Goal: Find specific page/section: Find specific page/section

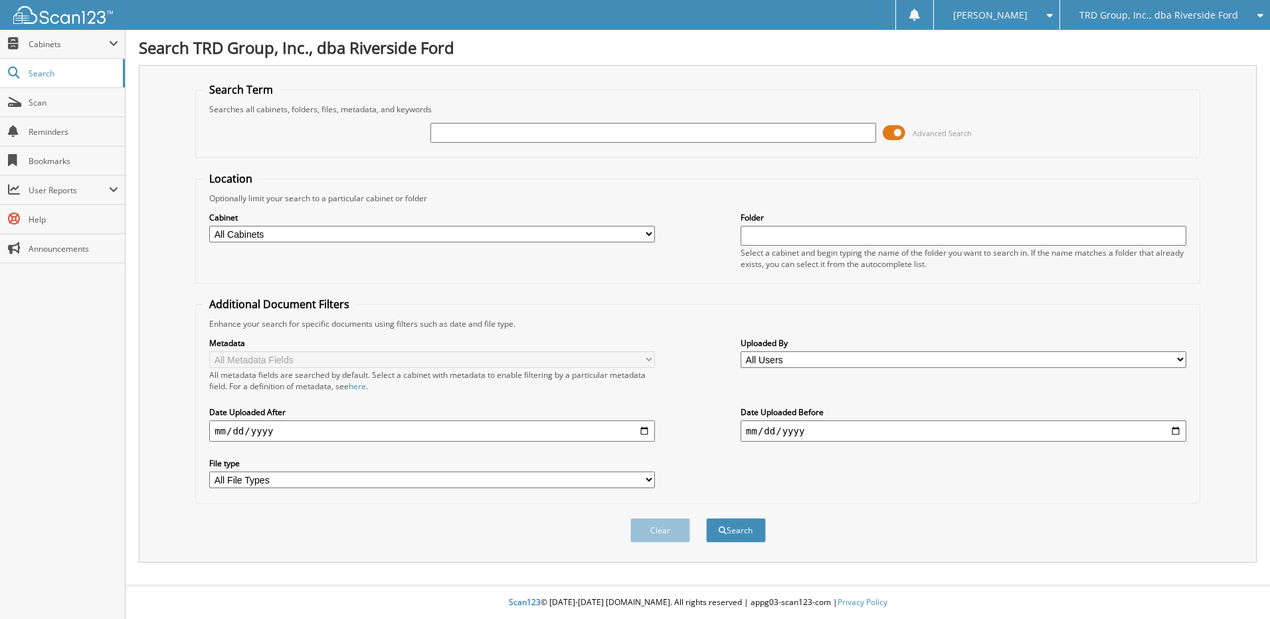
click at [611, 139] on input "text" at bounding box center [653, 133] width 446 height 20
type input "5526"
click at [706, 518] on button "Search" at bounding box center [736, 530] width 60 height 25
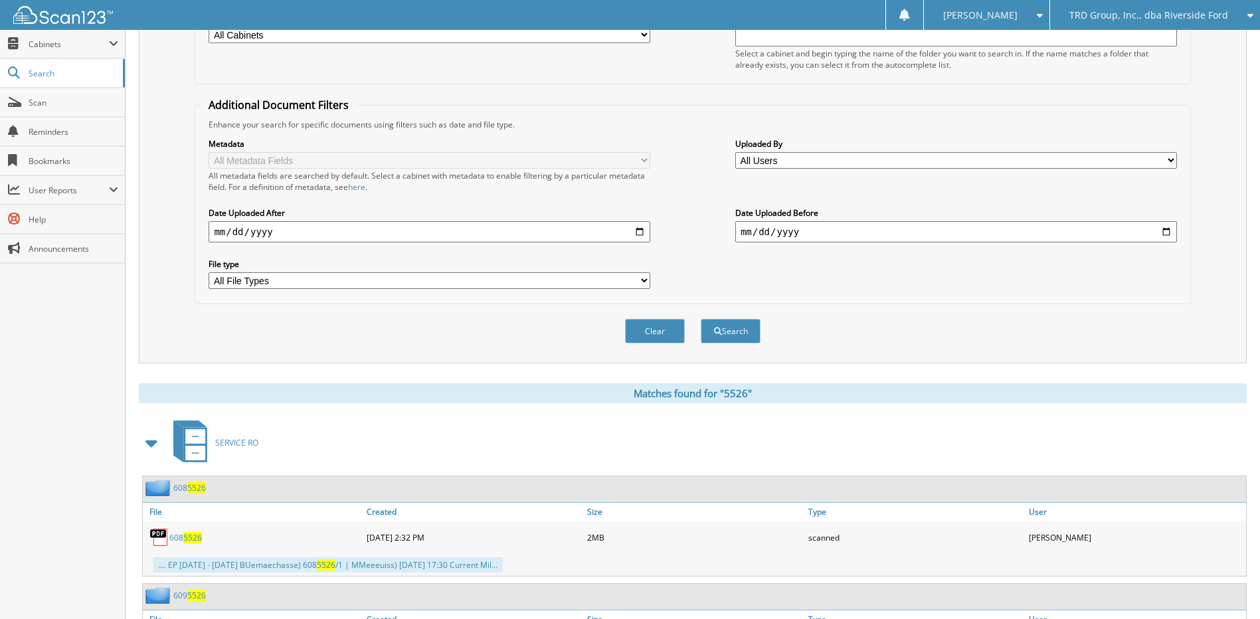
scroll to position [266, 0]
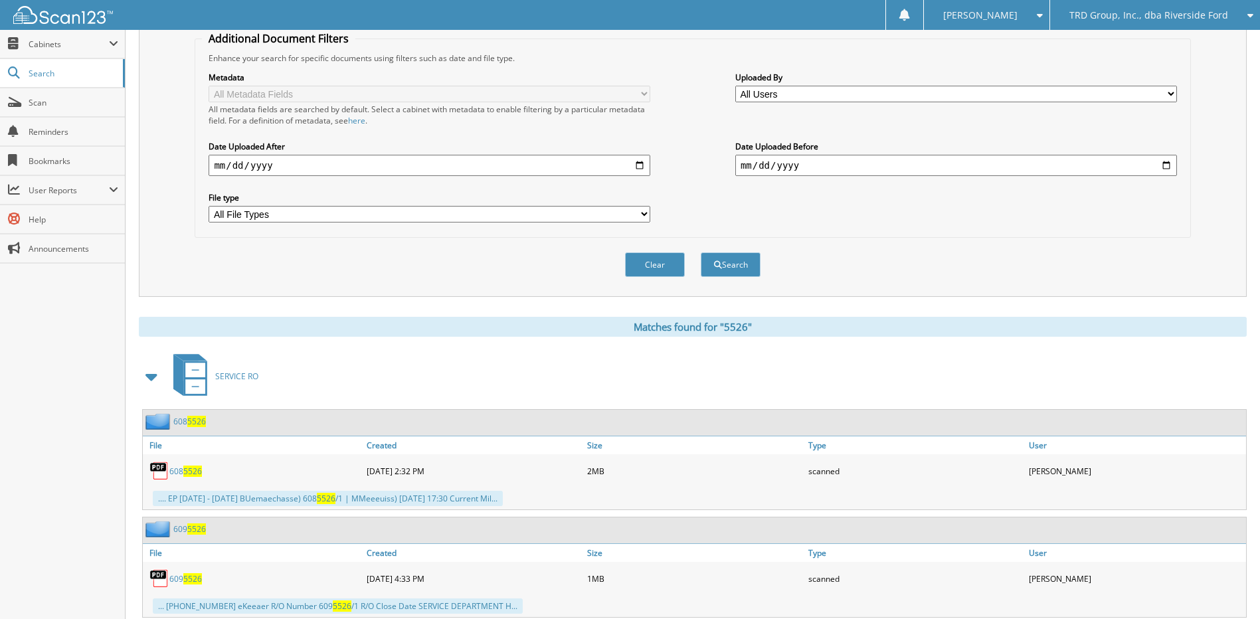
click at [147, 373] on span at bounding box center [152, 377] width 19 height 24
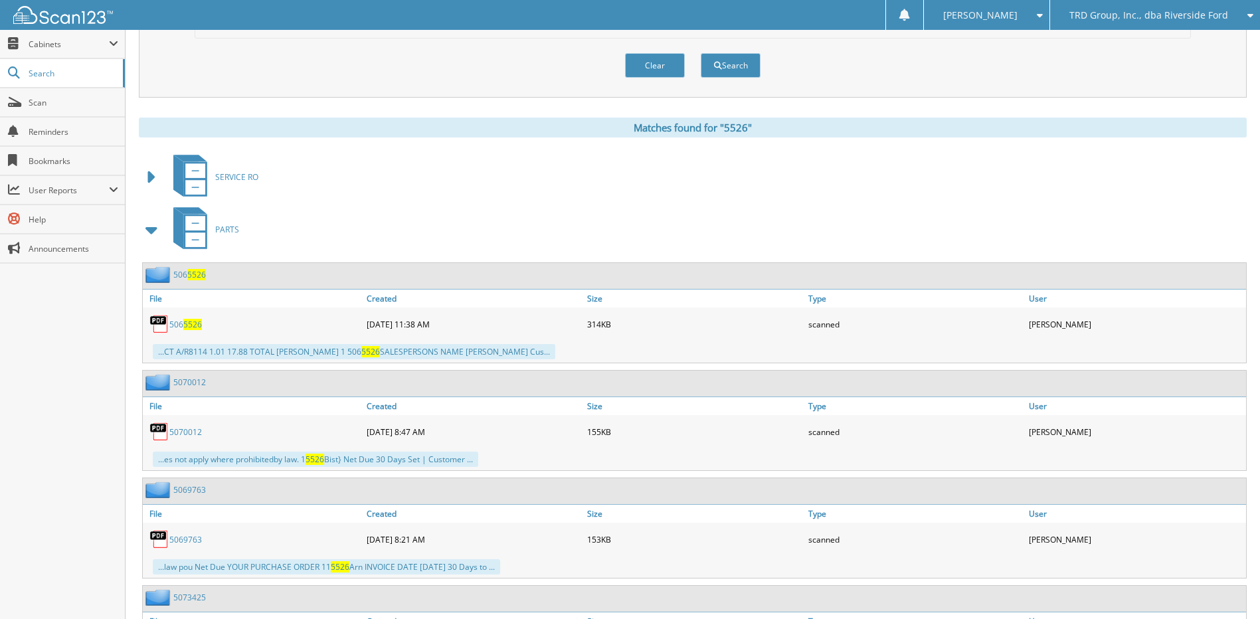
scroll to position [531, 0]
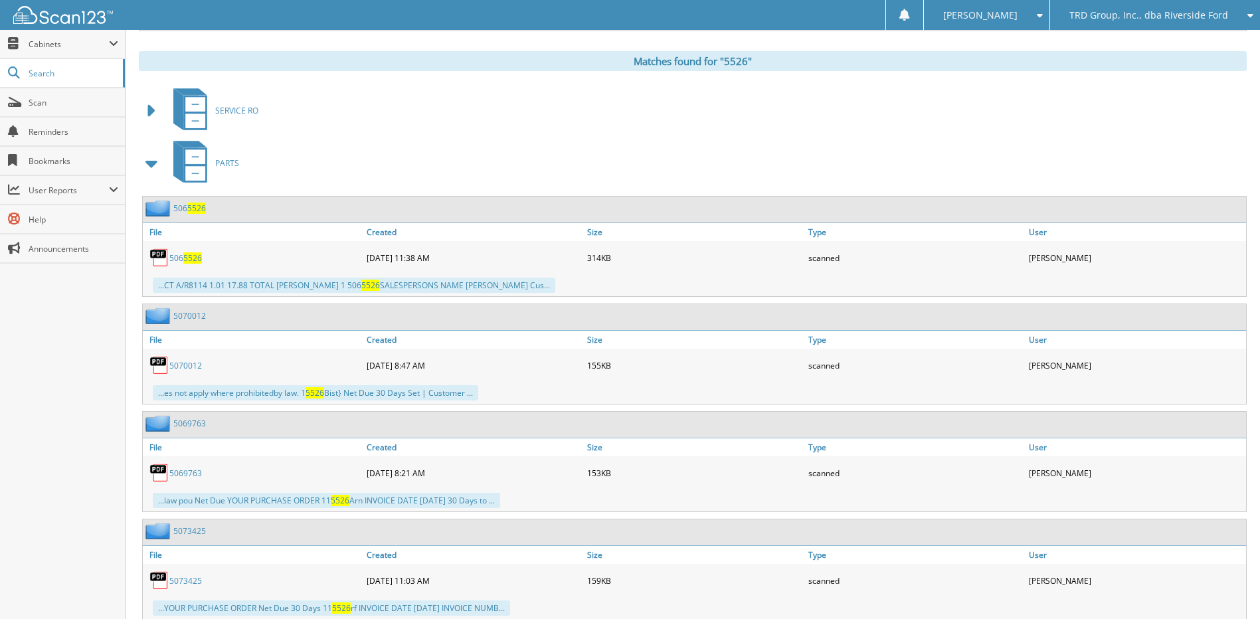
click at [155, 153] on span at bounding box center [152, 163] width 19 height 24
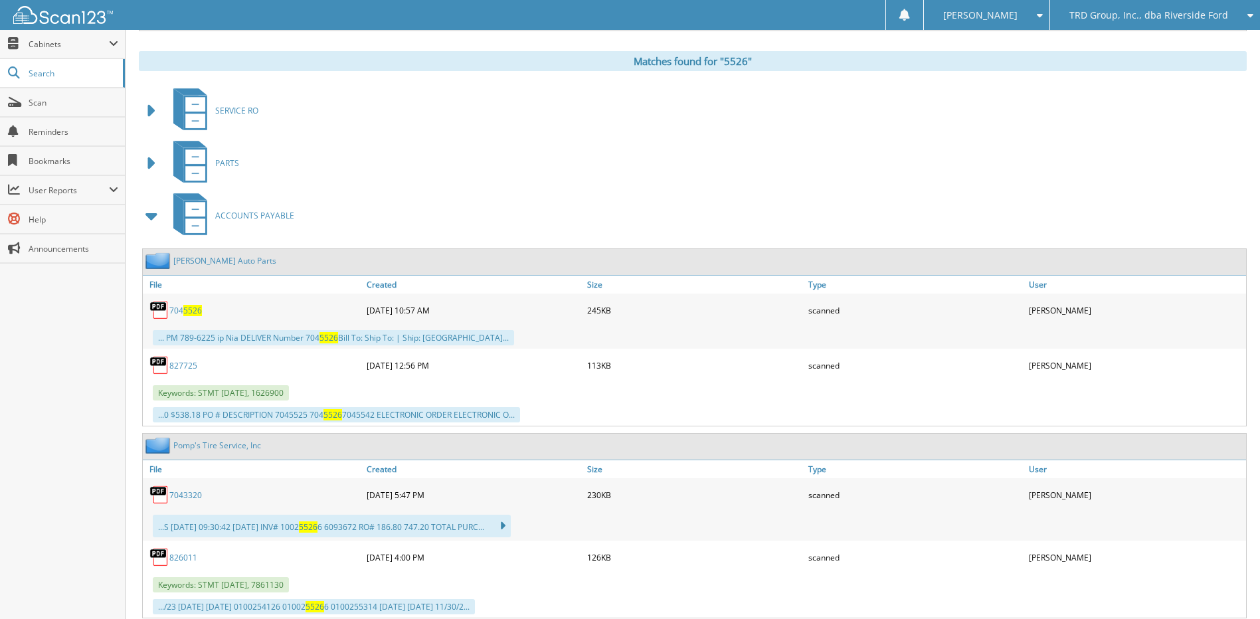
click at [152, 219] on span at bounding box center [152, 216] width 19 height 24
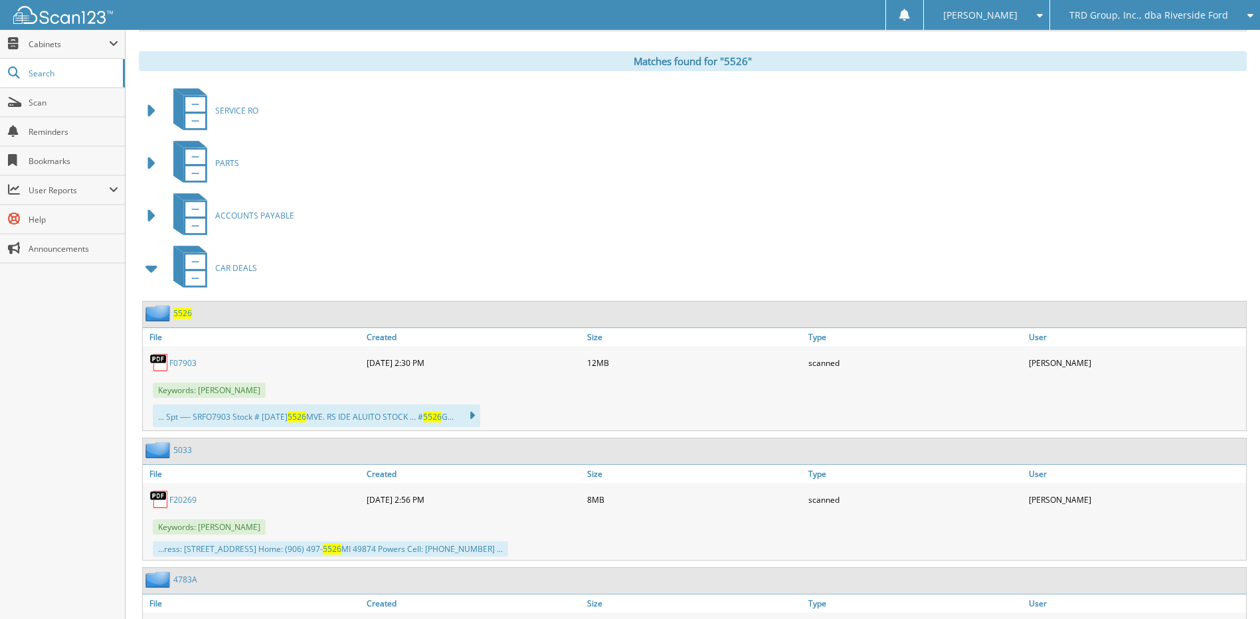
click at [186, 310] on span "5526" at bounding box center [182, 312] width 19 height 11
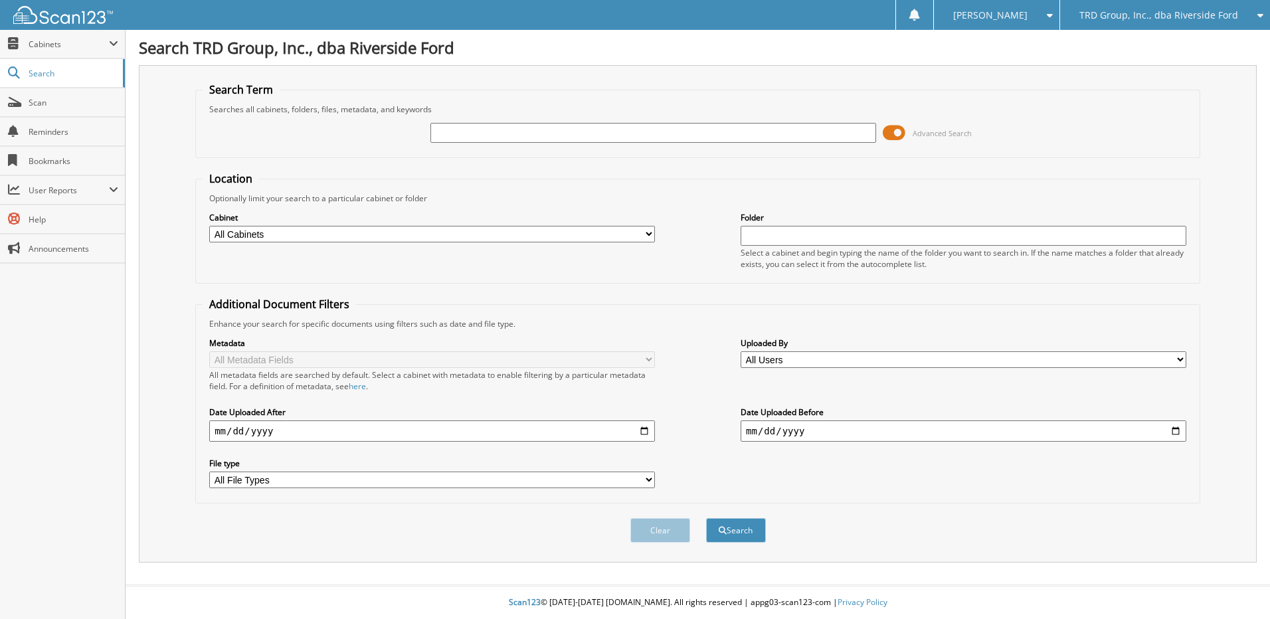
click at [524, 124] on input "text" at bounding box center [653, 133] width 446 height 20
click at [505, 134] on input "text" at bounding box center [653, 133] width 446 height 20
type input "[PERSON_NAME]"
click at [706, 518] on button "Search" at bounding box center [736, 530] width 60 height 25
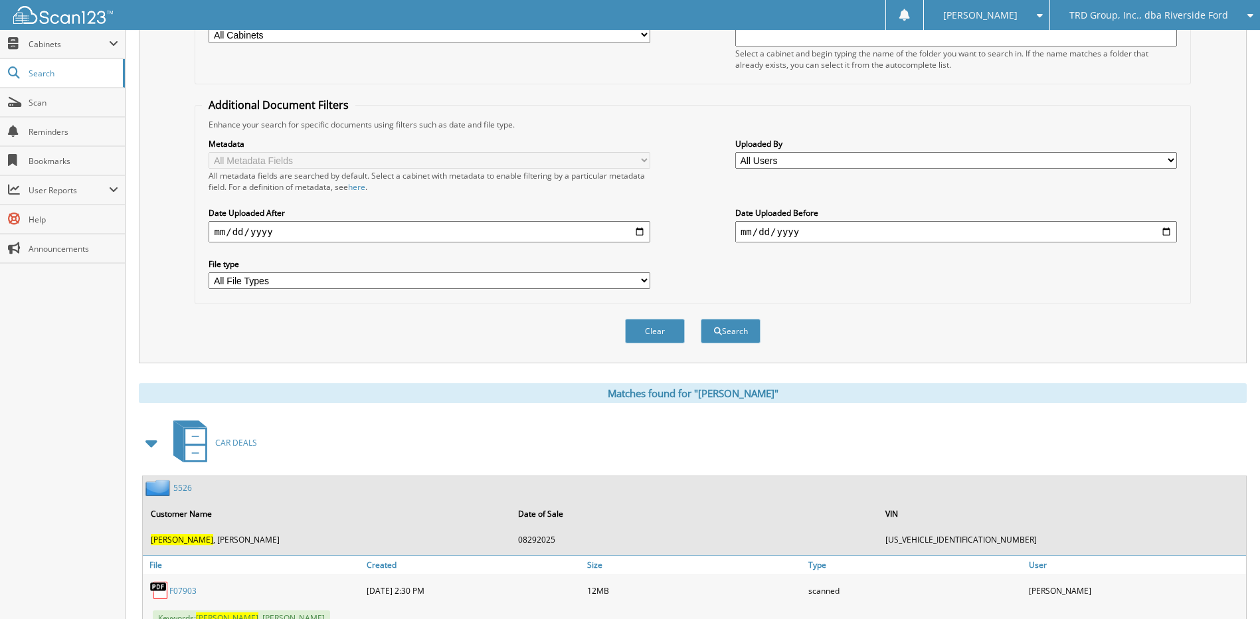
scroll to position [332, 0]
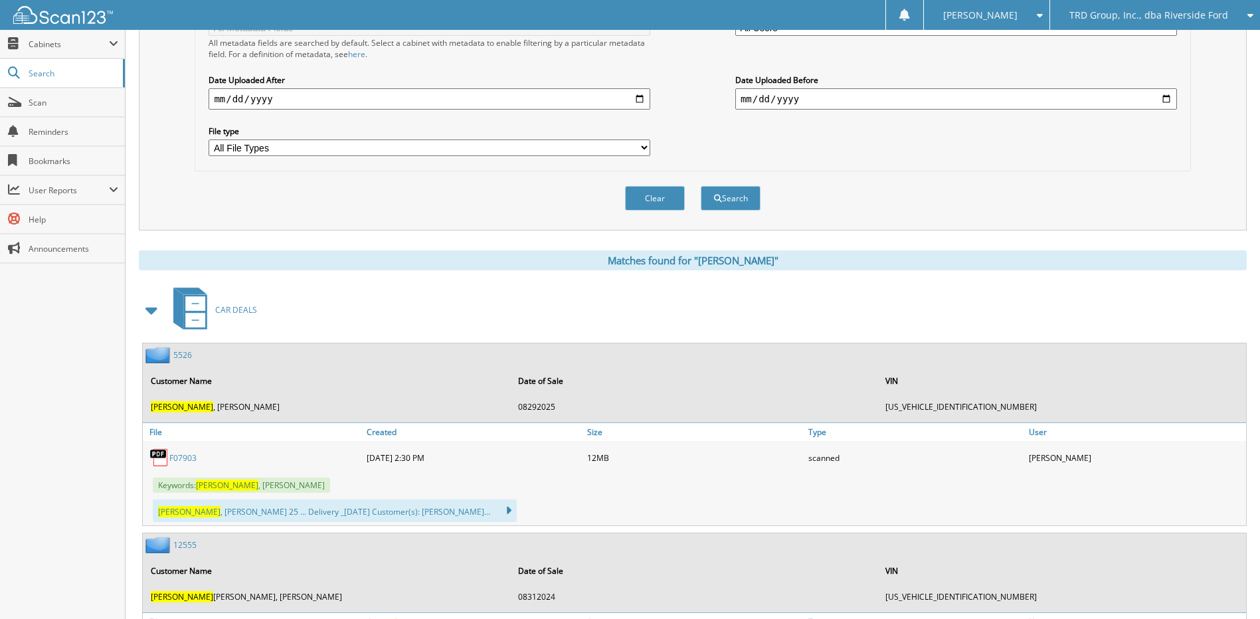
click at [178, 359] on link "5526" at bounding box center [182, 354] width 19 height 11
